Goal: Transaction & Acquisition: Purchase product/service

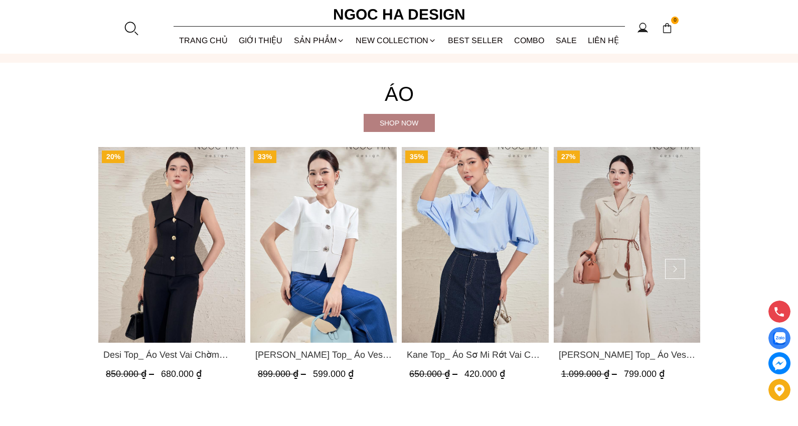
scroll to position [1038, 0]
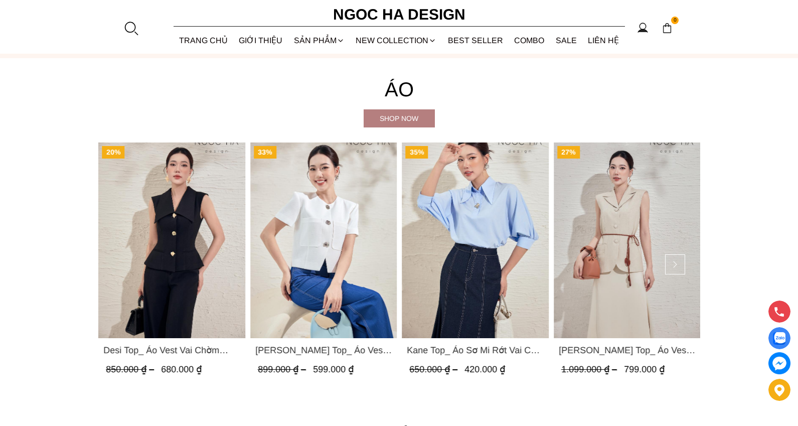
click at [345, 224] on img "Product image - Laura Top_ Áo Vest Cổ Tròn Dáng Suông Lửng A1079" at bounding box center [323, 240] width 147 height 196
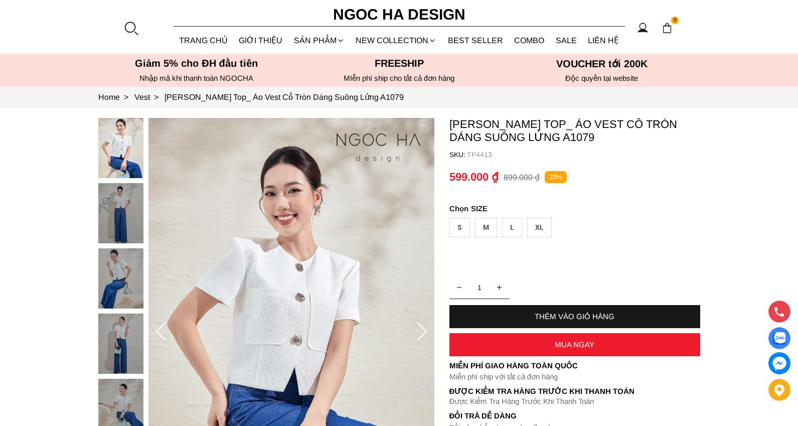
click at [557, 315] on div "THÊM VÀO GIỎ HÀNG" at bounding box center [574, 316] width 251 height 9
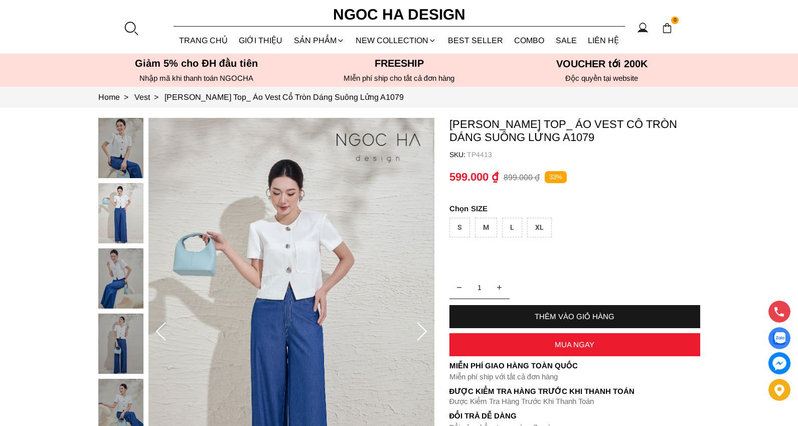
click at [459, 231] on div "S" at bounding box center [459, 228] width 21 height 20
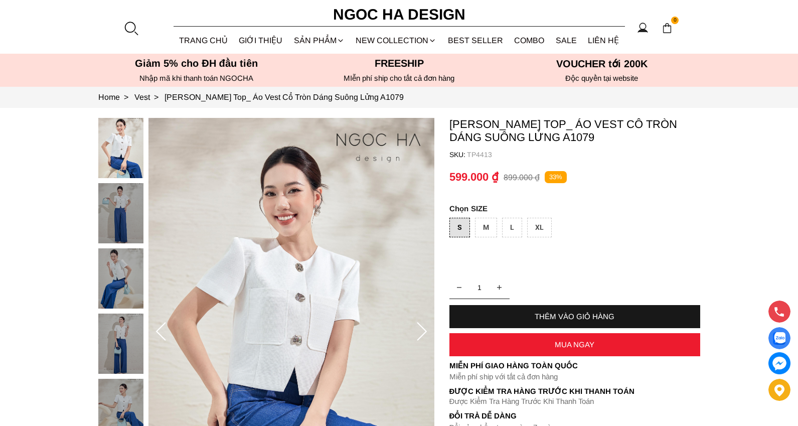
scroll to position [95, 0]
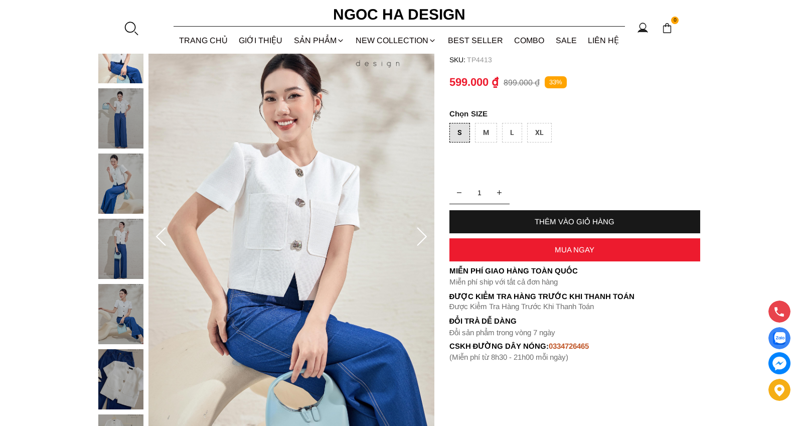
click at [538, 208] on container "Laura Top_ Áo Vest Cổ Tròn Dáng Suông Lửng A1079 SKU: TP4413 1 THÊM VÀO GIỎ HÀN…" at bounding box center [574, 192] width 251 height 339
click at [543, 214] on div "THÊM VÀO GIỎ HÀNG" at bounding box center [574, 221] width 251 height 23
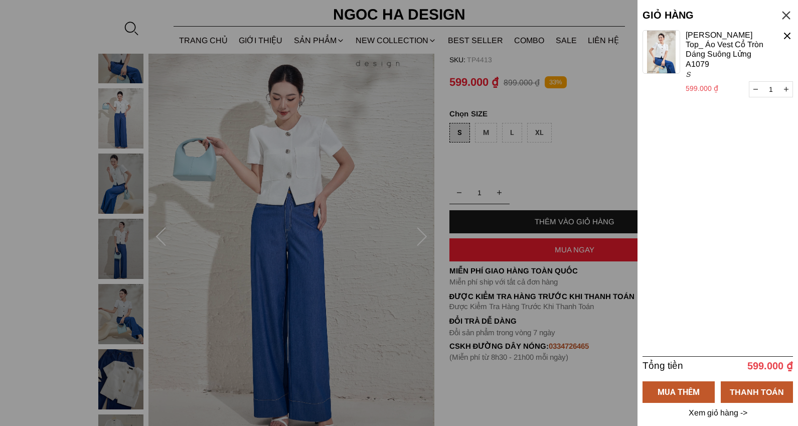
click at [717, 411] on p "Xem giỏ hàng ->" at bounding box center [718, 412] width 62 height 9
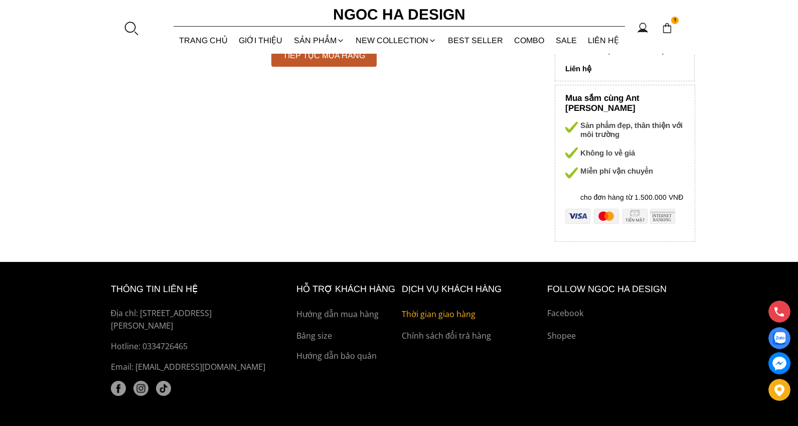
scroll to position [201, 0]
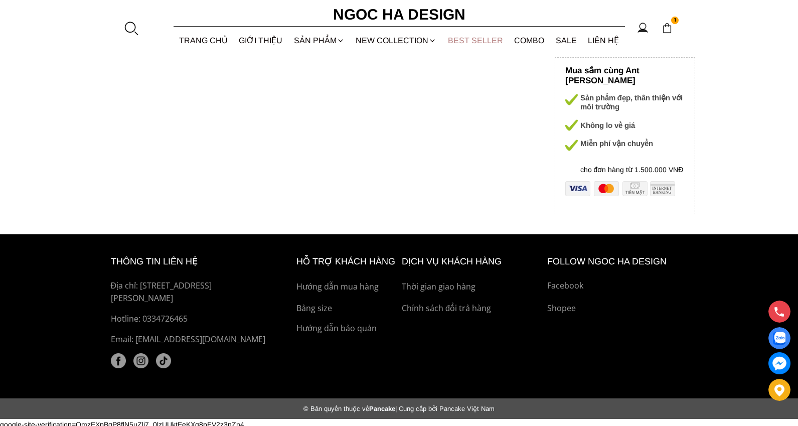
click at [488, 33] on link "BEST SELLER" at bounding box center [475, 40] width 67 height 27
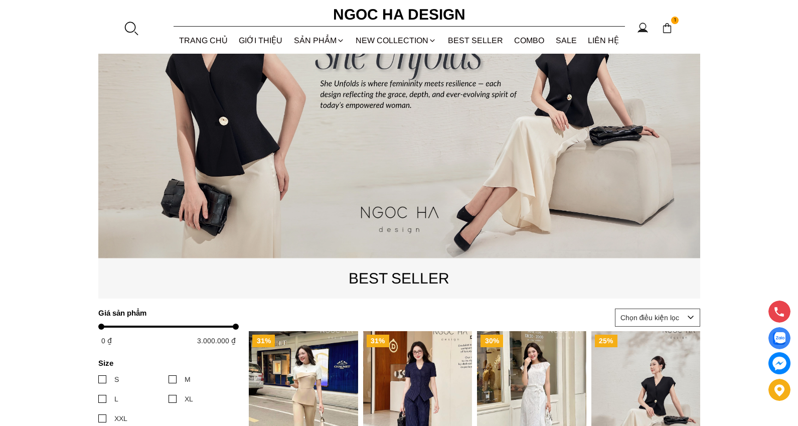
scroll to position [175, 0]
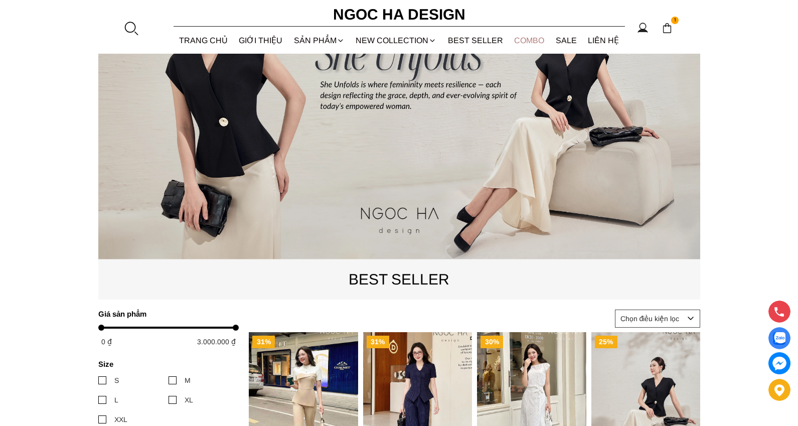
click at [525, 41] on link "Combo" at bounding box center [530, 40] width 42 height 27
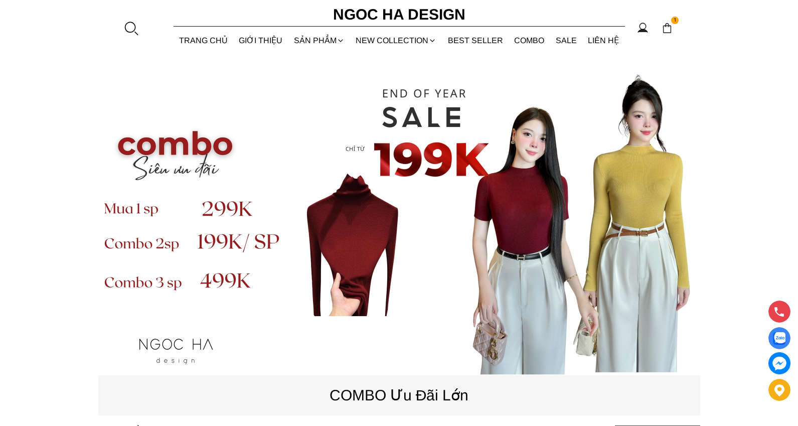
scroll to position [57, 0]
